Goal: Task Accomplishment & Management: Complete application form

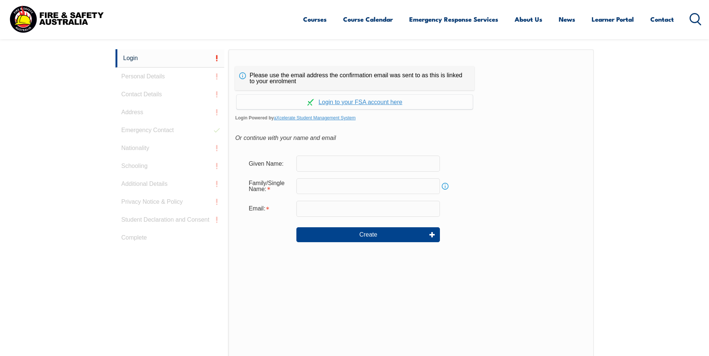
drag, startPoint x: 318, startPoint y: 182, endPoint x: 328, endPoint y: 181, distance: 10.5
click at [318, 182] on input "text" at bounding box center [367, 187] width 143 height 16
click at [308, 157] on input "text" at bounding box center [367, 164] width 143 height 16
type input "Dilip"
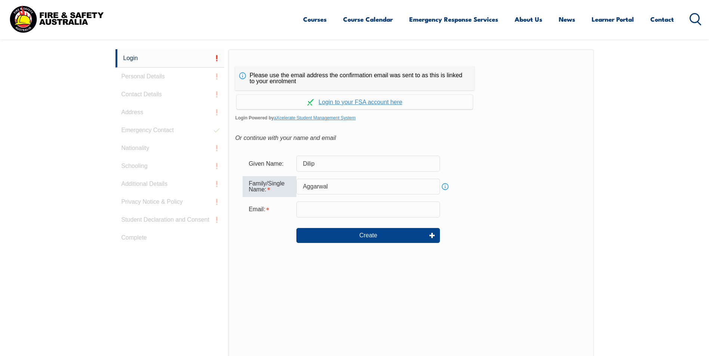
type input "Aggarwal"
drag, startPoint x: 479, startPoint y: 210, endPoint x: 471, endPoint y: 209, distance: 7.9
click at [479, 210] on div "Email:" at bounding box center [410, 210] width 337 height 16
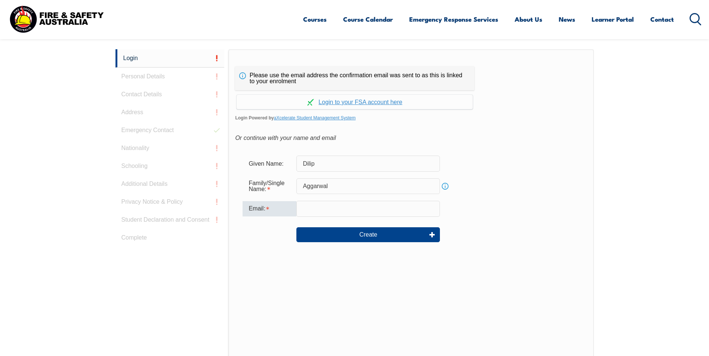
click at [342, 207] on input "email" at bounding box center [367, 209] width 143 height 16
type input "dilip.aggarwal2@dhl.com"
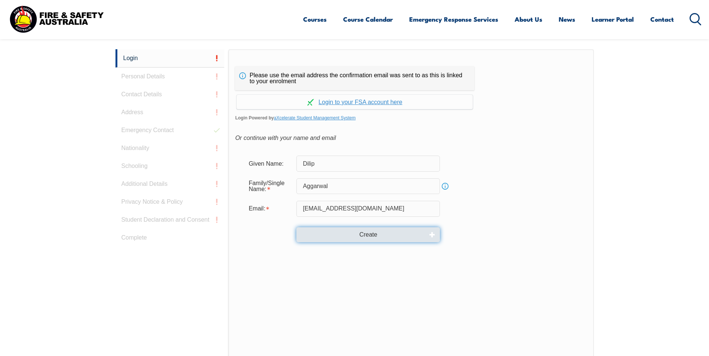
click at [397, 234] on button "Create" at bounding box center [367, 235] width 143 height 15
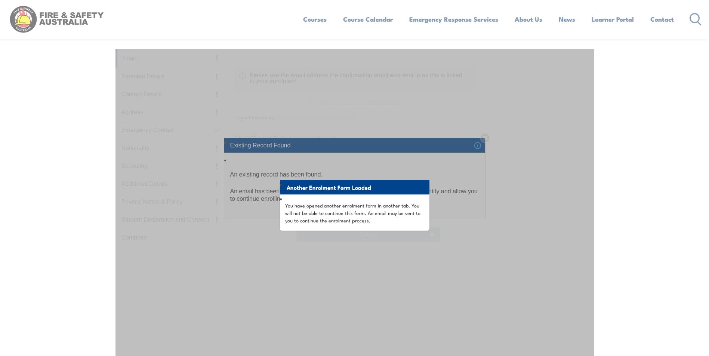
click at [324, 192] on li "Another Enrolment Form Loaded" at bounding box center [354, 187] width 149 height 15
click at [347, 243] on div "Another Enrolment Form Loaded You have opened another enrolment form in another…" at bounding box center [354, 235] width 478 height 373
click at [331, 188] on li "Another Enrolment Form Loaded" at bounding box center [354, 187] width 149 height 15
drag, startPoint x: 348, startPoint y: 191, endPoint x: 357, endPoint y: 219, distance: 29.4
click at [353, 223] on ul "Another Enrolment Form Loaded You have opened another enrolment form in another…" at bounding box center [354, 205] width 149 height 51
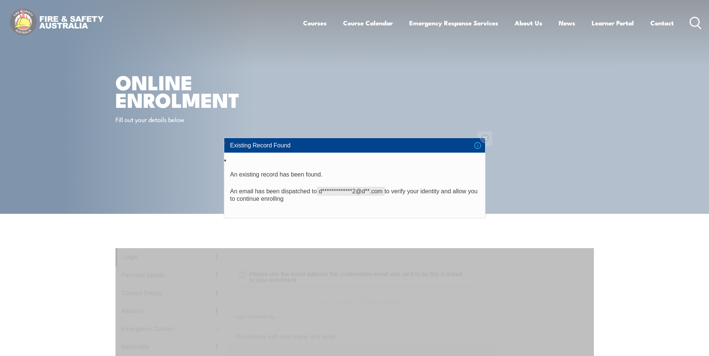
click at [485, 138] on li "Existing Record Found" at bounding box center [354, 145] width 261 height 14
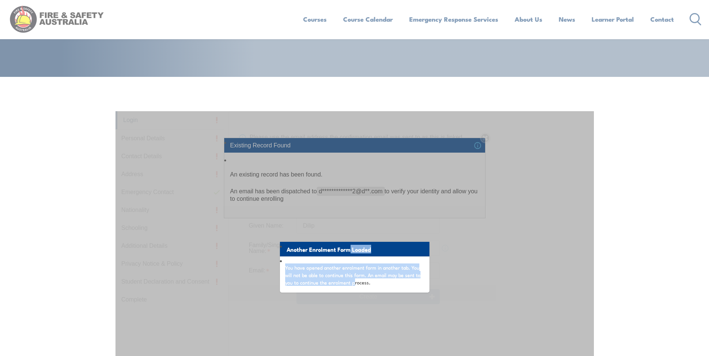
scroll to position [299, 0]
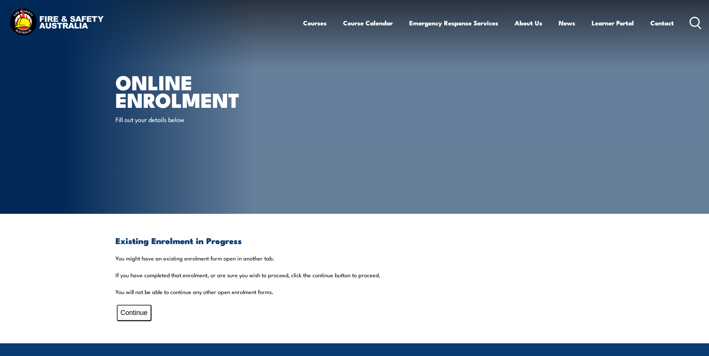
click at [137, 310] on button "Continue" at bounding box center [134, 313] width 34 height 16
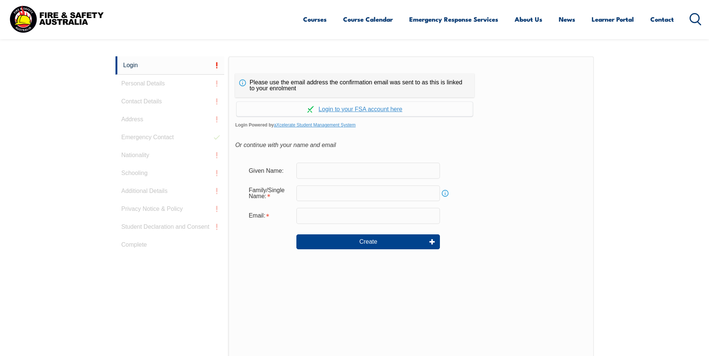
scroll to position [199, 0]
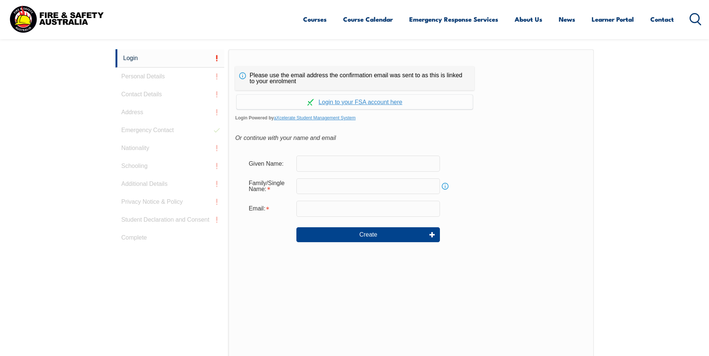
click at [319, 169] on input "text" at bounding box center [367, 164] width 143 height 16
type input "Dilip"
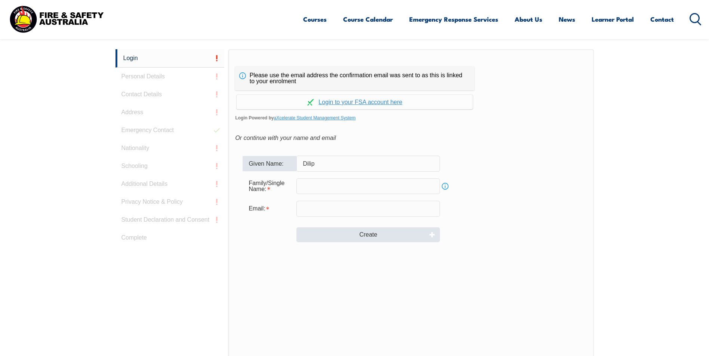
type input "Aggarwal"
type input "[EMAIL_ADDRESS][DOMAIN_NAME]"
type input "Dilip"
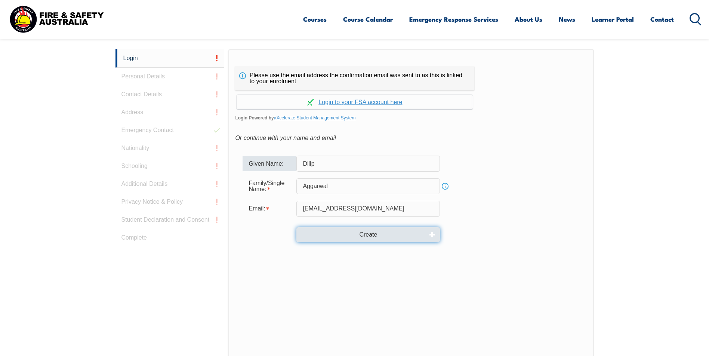
click at [368, 233] on button "Create" at bounding box center [367, 235] width 143 height 15
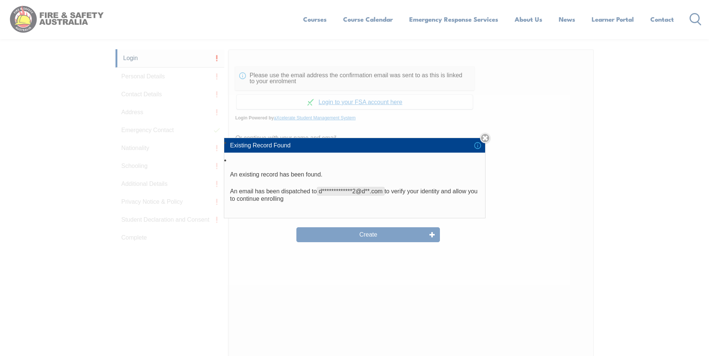
click at [272, 207] on li "**********" at bounding box center [354, 187] width 261 height 62
click at [353, 236] on div "**********" at bounding box center [354, 178] width 709 height 356
click at [486, 137] on link "Close" at bounding box center [485, 138] width 10 height 10
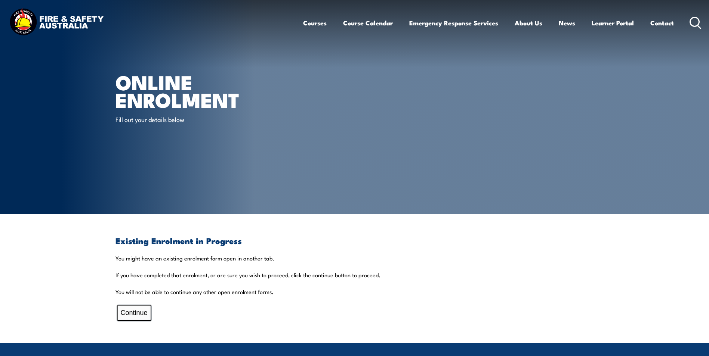
click at [145, 312] on button "Continue" at bounding box center [134, 313] width 34 height 16
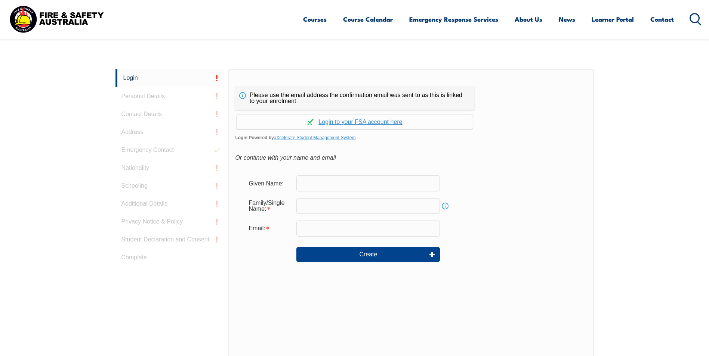
scroll to position [199, 0]
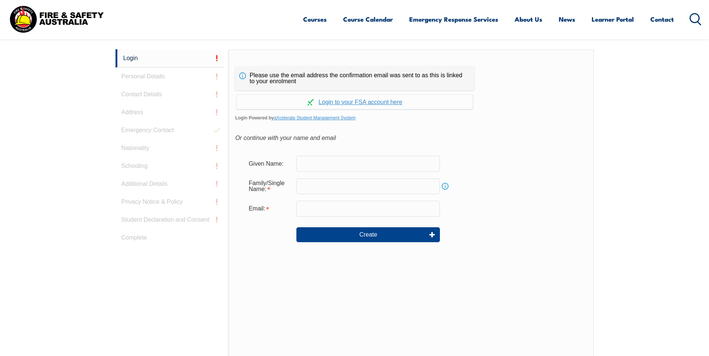
click at [308, 164] on input "text" at bounding box center [367, 164] width 143 height 16
type input "Dilip"
type input "Aggarwal"
type input "[EMAIL_ADDRESS][DOMAIN_NAME]"
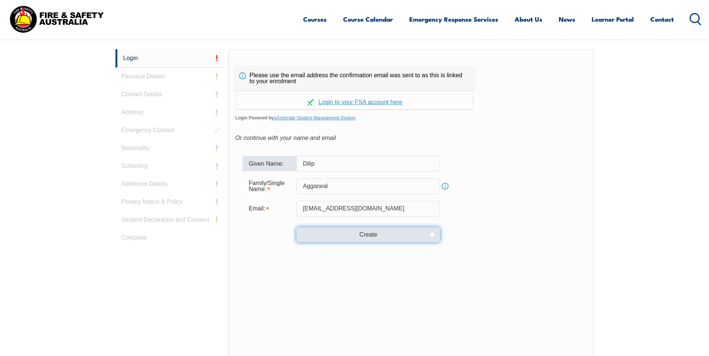
click at [359, 231] on button "Create" at bounding box center [367, 235] width 143 height 15
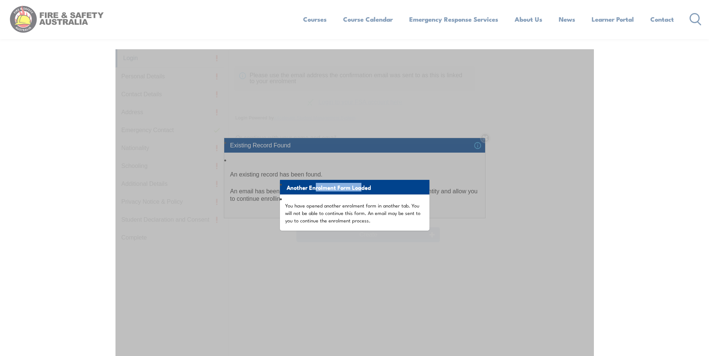
drag, startPoint x: 313, startPoint y: 188, endPoint x: 359, endPoint y: 188, distance: 45.2
click at [359, 188] on li "Another Enrolment Form Loaded" at bounding box center [354, 187] width 149 height 15
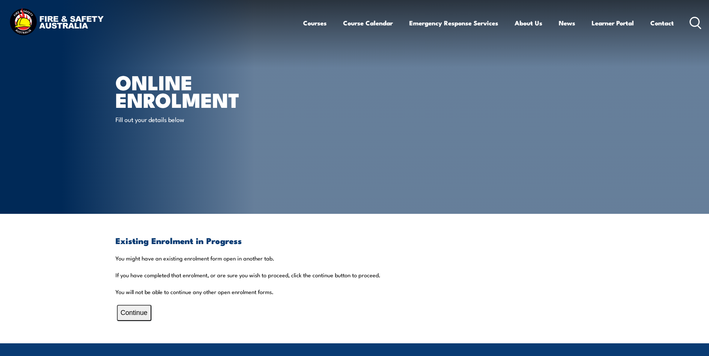
drag, startPoint x: 144, startPoint y: 312, endPoint x: 145, endPoint y: 308, distance: 4.6
click at [144, 312] on button "Continue" at bounding box center [134, 313] width 34 height 16
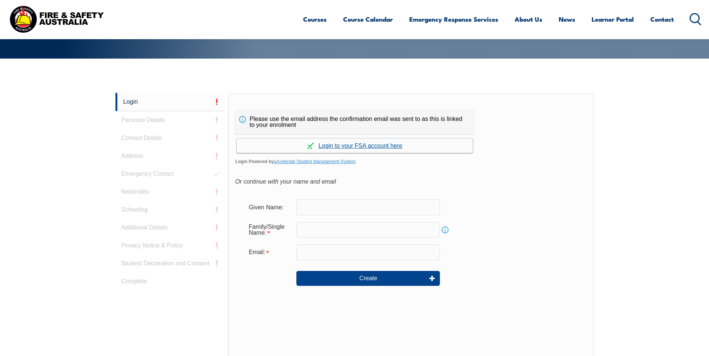
scroll to position [155, 0]
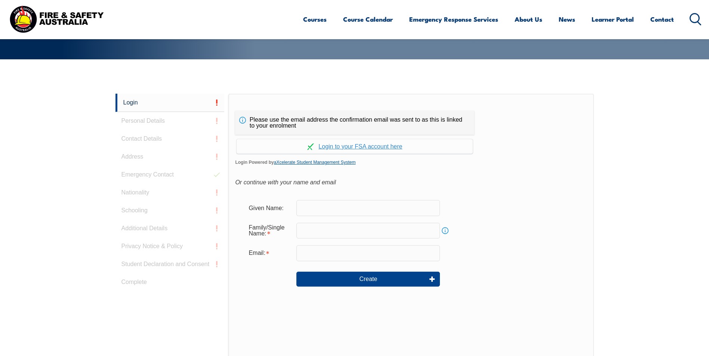
click at [298, 161] on link "aXcelerate Student Management System" at bounding box center [315, 162] width 82 height 5
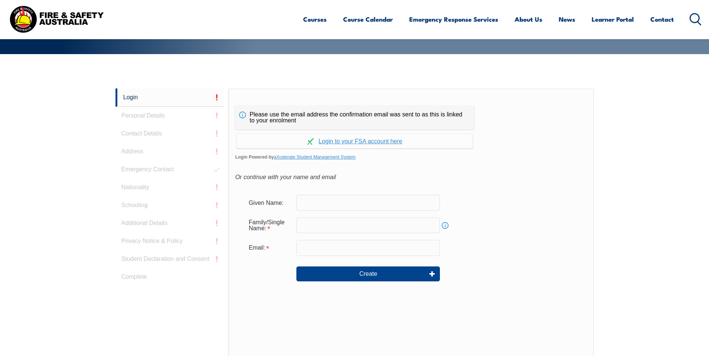
scroll to position [199, 0]
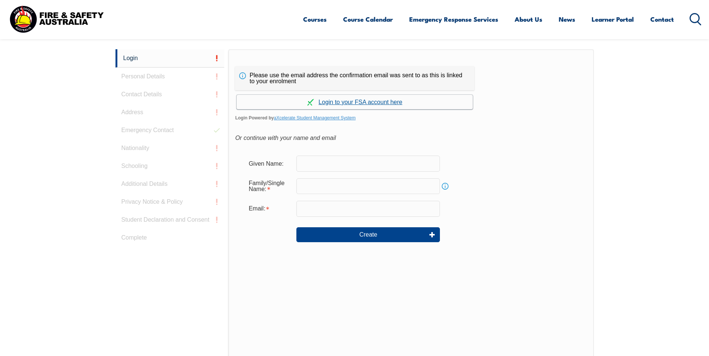
click at [336, 101] on link "Continue with aXcelerate" at bounding box center [354, 102] width 236 height 15
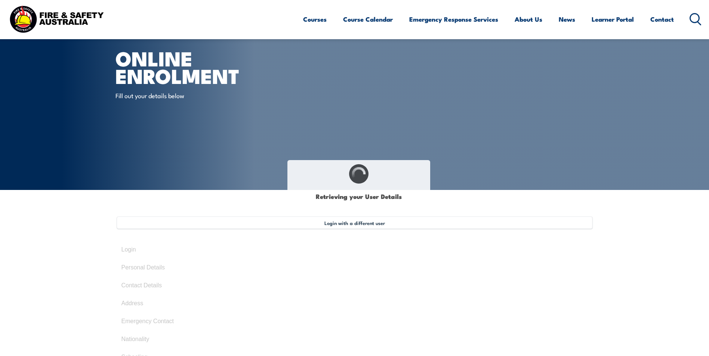
scroll to position [37, 0]
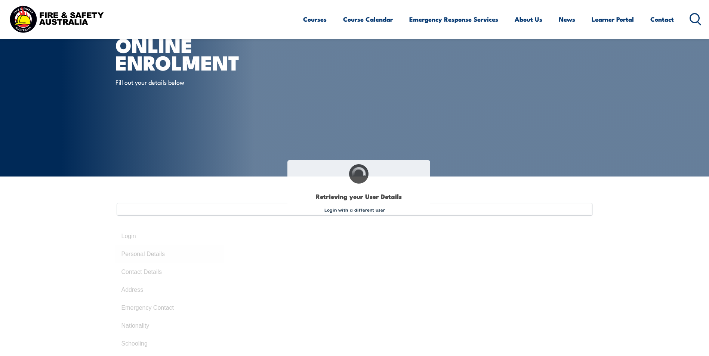
select select "Mr"
type input "Dilip"
type input "Aggarwal"
type input "[DATE]"
type input "5CTSF8PAMD"
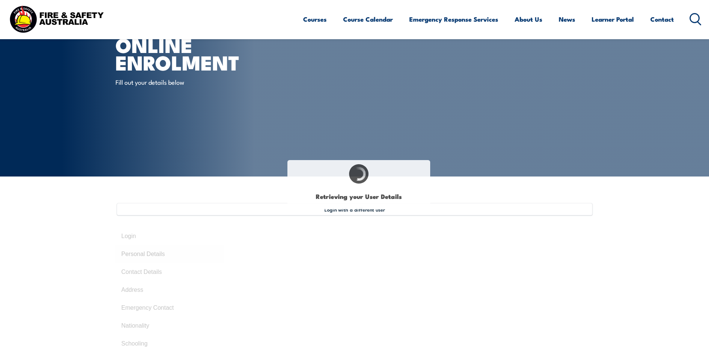
select select "M"
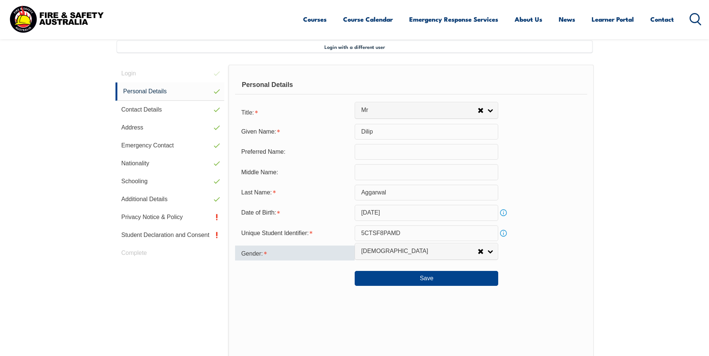
scroll to position [201, 0]
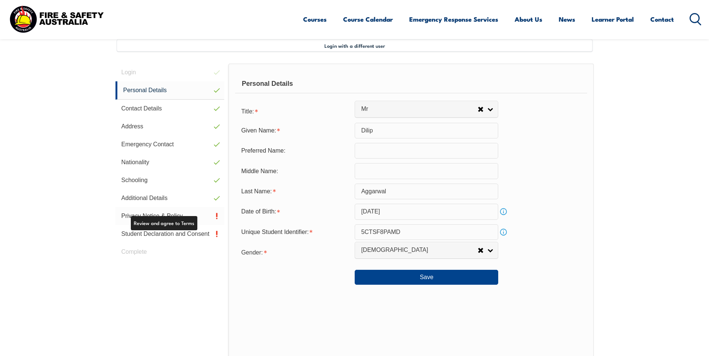
click at [183, 216] on link "Privacy Notice & Policy" at bounding box center [169, 216] width 109 height 18
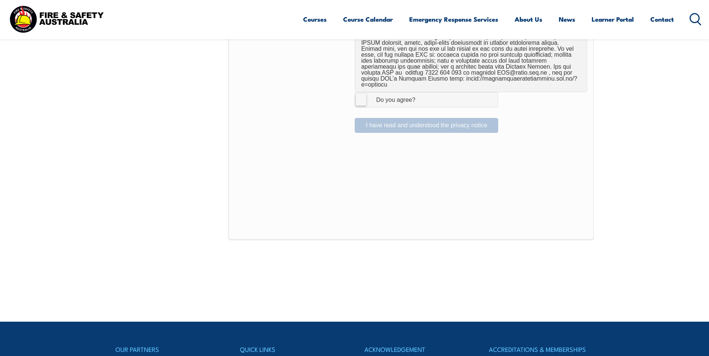
scroll to position [540, 0]
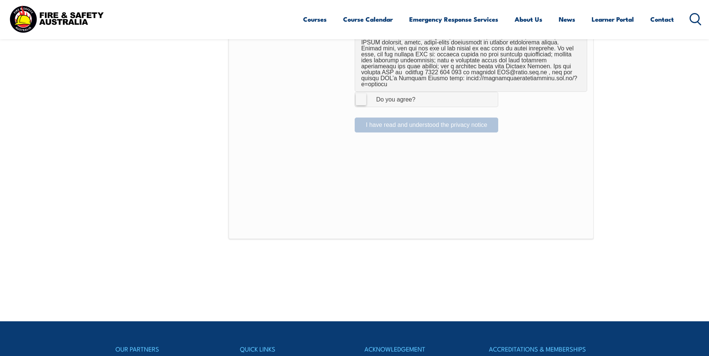
click at [360, 95] on label "I Agree Do you agree?" at bounding box center [426, 99] width 143 height 15
click at [421, 95] on input "I Agree Do you agree?" at bounding box center [427, 99] width 13 height 14
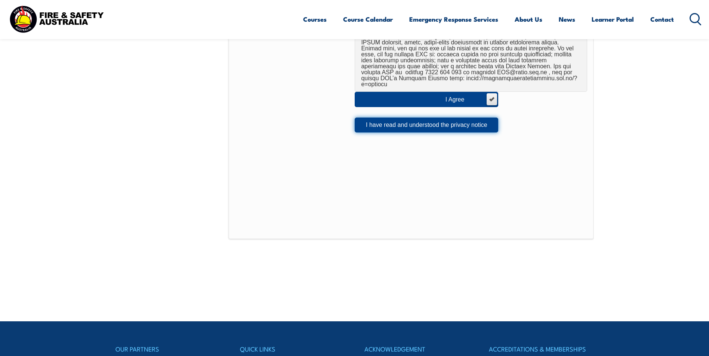
click at [398, 121] on button "I have read and understood the privacy notice" at bounding box center [426, 125] width 143 height 15
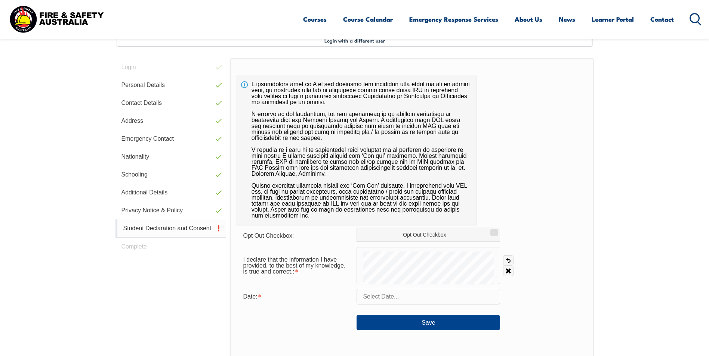
scroll to position [204, 0]
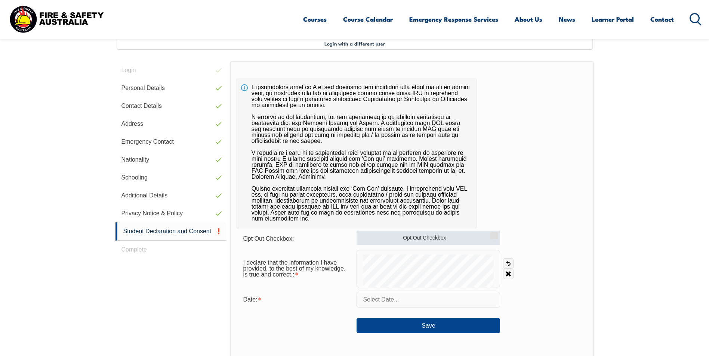
click at [415, 242] on label "Opt Out Checkbox" at bounding box center [427, 238] width 143 height 14
click at [490, 233] on input "Opt Out Checkbox" at bounding box center [492, 233] width 4 height 1
checkbox input "true"
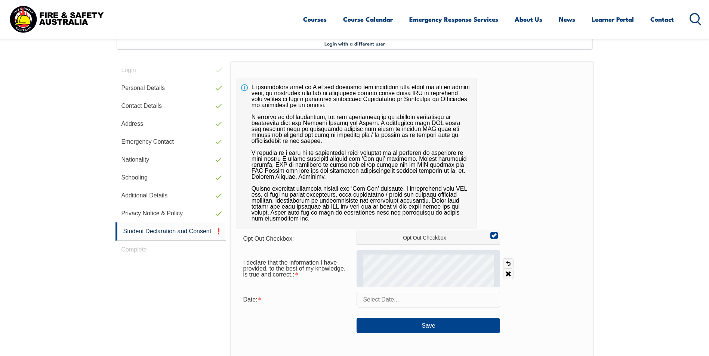
click at [386, 270] on div at bounding box center [427, 268] width 143 height 37
click at [405, 276] on div at bounding box center [427, 268] width 143 height 37
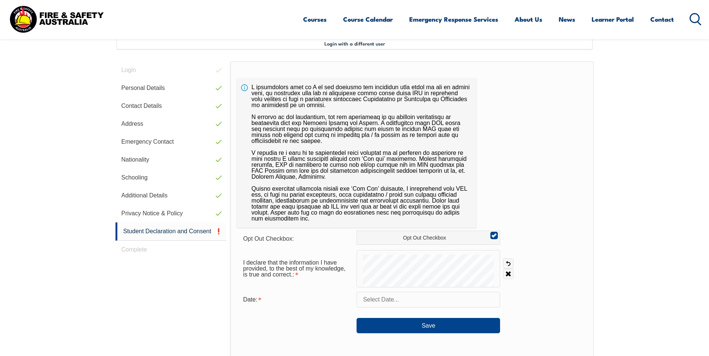
click at [383, 302] on input "text" at bounding box center [427, 300] width 143 height 16
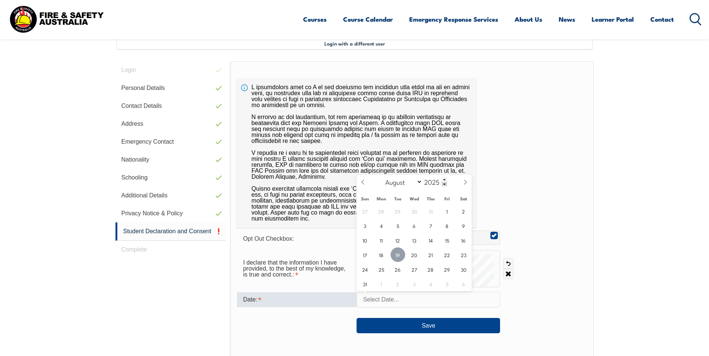
click at [397, 256] on span "19" at bounding box center [397, 255] width 15 height 15
type input "August 19, 2025"
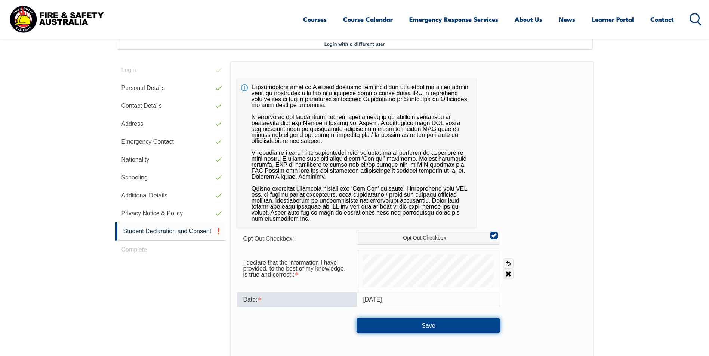
click at [409, 325] on button "Save" at bounding box center [427, 325] width 143 height 15
